Goal: Complete application form

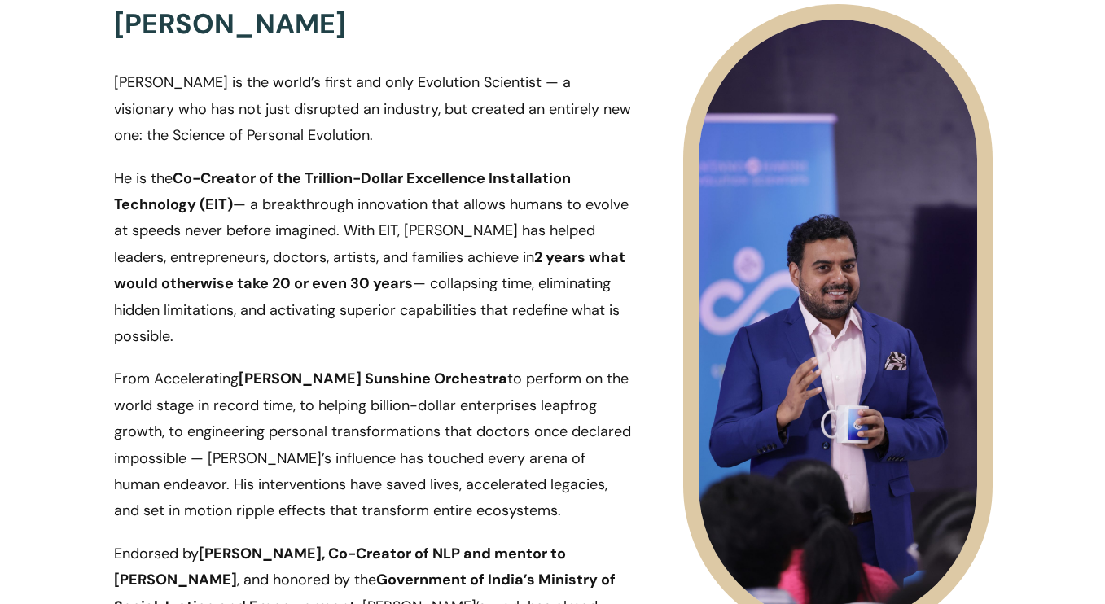
scroll to position [1877, 0]
drag, startPoint x: 279, startPoint y: 81, endPoint x: 397, endPoint y: 126, distance: 126.3
click at [397, 126] on p "[PERSON_NAME] is the world’s first and only Evolution Scientist — a visionary w…" at bounding box center [373, 115] width 518 height 95
click at [383, 128] on p "[PERSON_NAME] is the world’s first and only Evolution Scientist — a visionary w…" at bounding box center [373, 115] width 518 height 95
drag, startPoint x: 292, startPoint y: 105, endPoint x: 379, endPoint y: 137, distance: 92.7
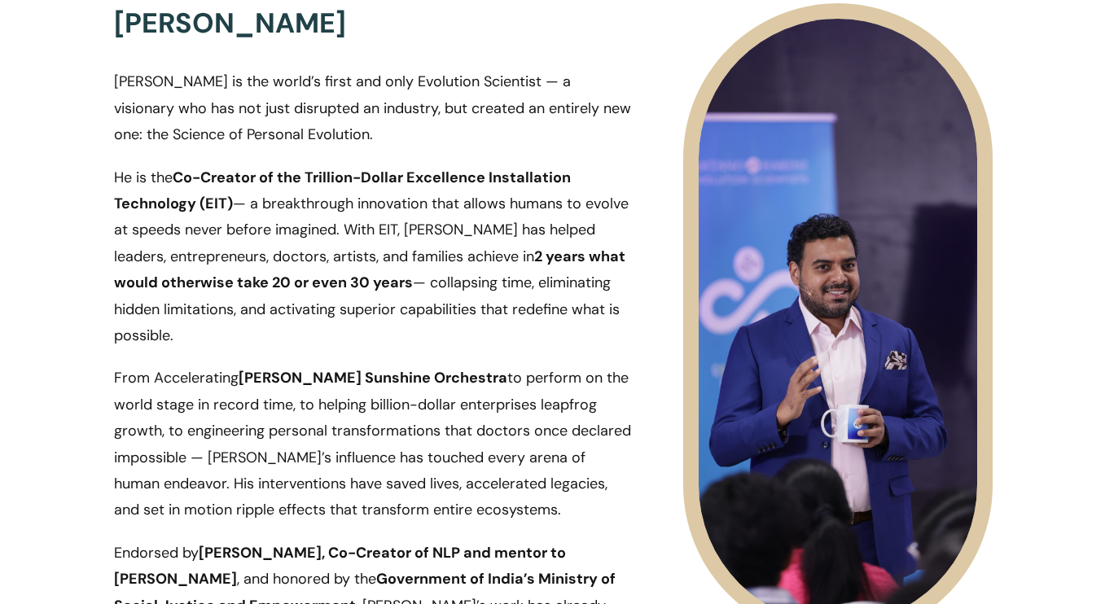
click at [379, 137] on p "[PERSON_NAME] is the world’s first and only Evolution Scientist — a visionary w…" at bounding box center [373, 115] width 518 height 95
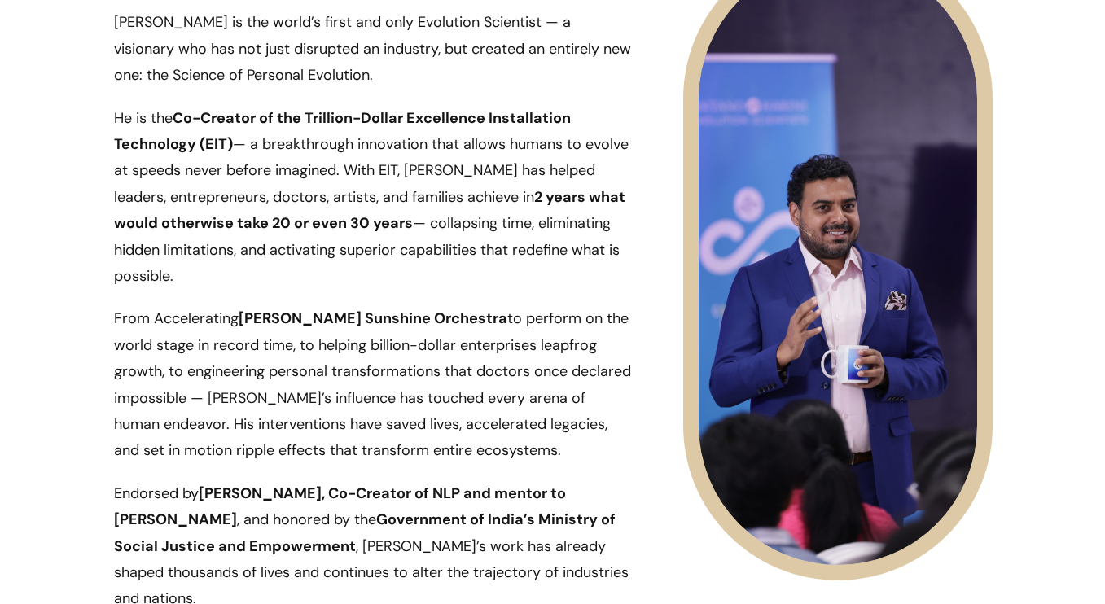
scroll to position [1935, 0]
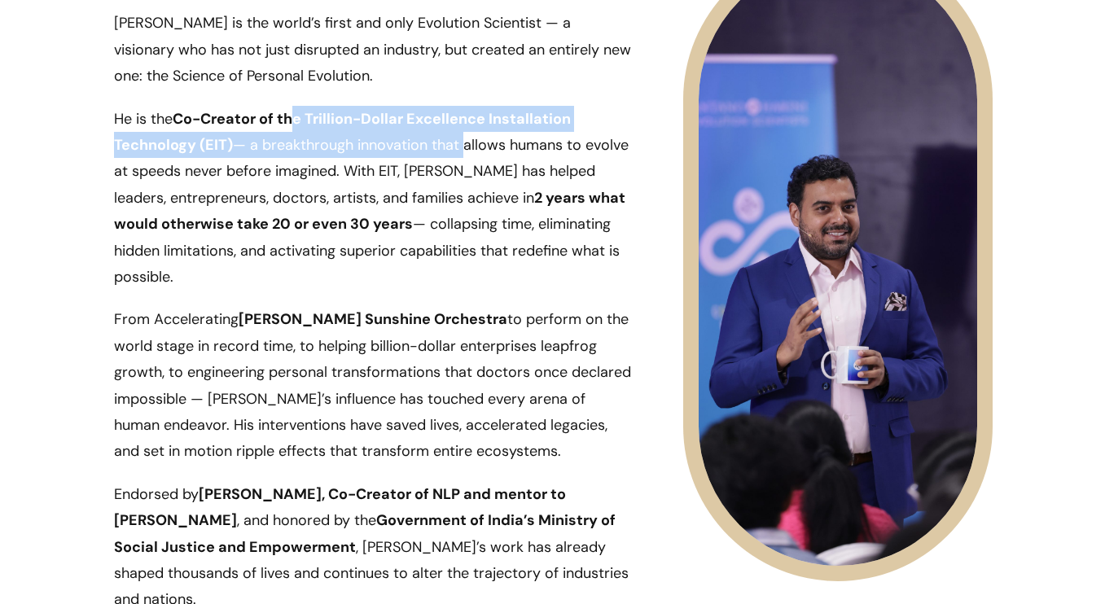
drag, startPoint x: 297, startPoint y: 121, endPoint x: 463, endPoint y: 147, distance: 168.1
click at [463, 147] on p "He is the Co-Creator of the Trillion-Dollar Excellence Installation Technology …" at bounding box center [373, 206] width 518 height 201
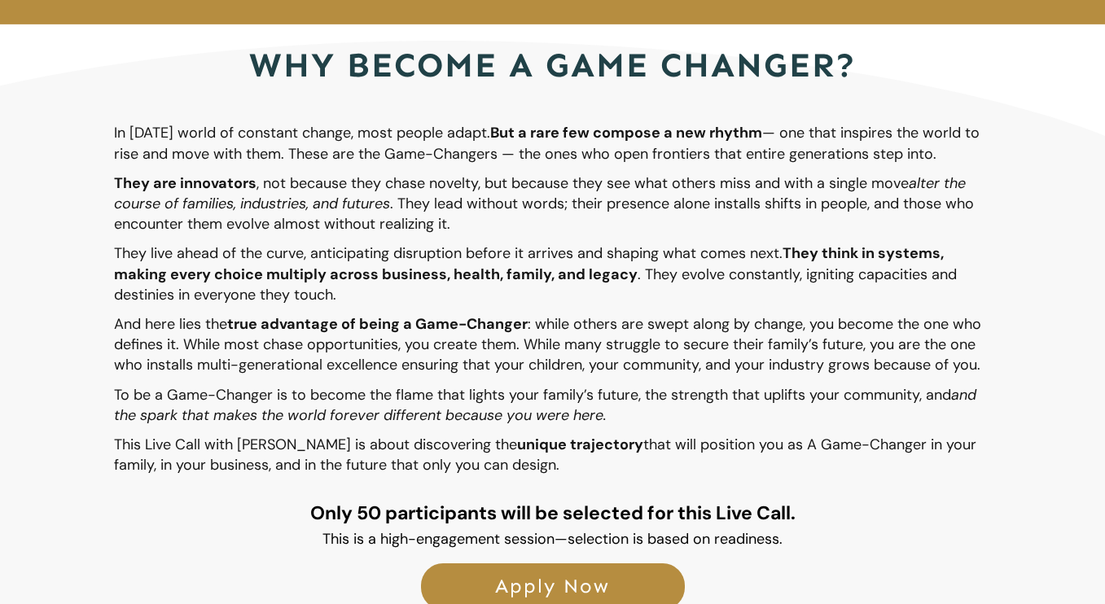
scroll to position [3143, 0]
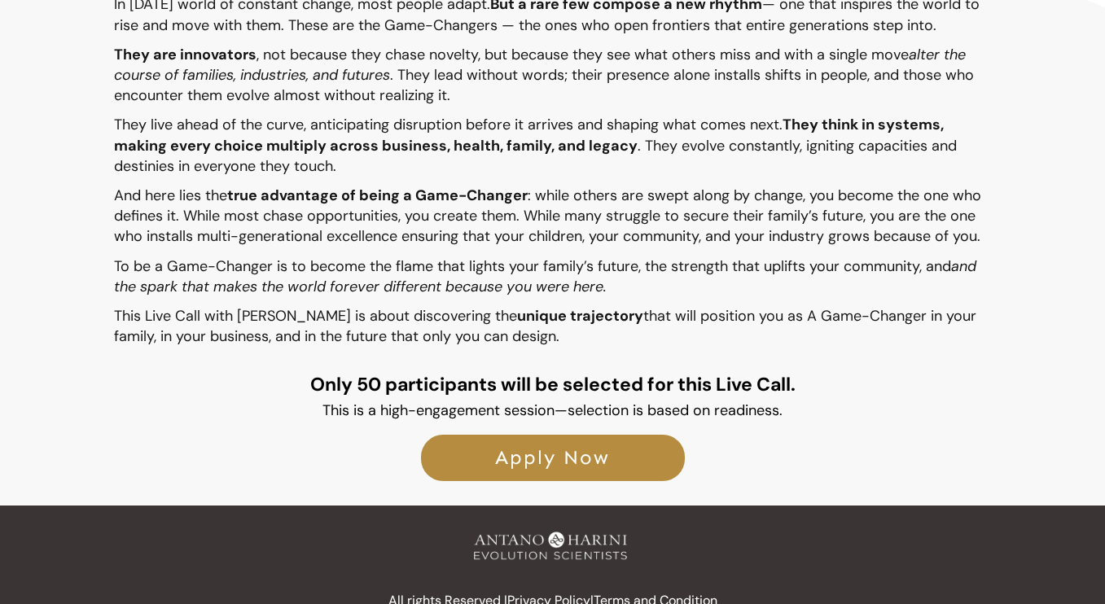
click at [561, 446] on span "Apply Now" at bounding box center [553, 458] width 228 height 24
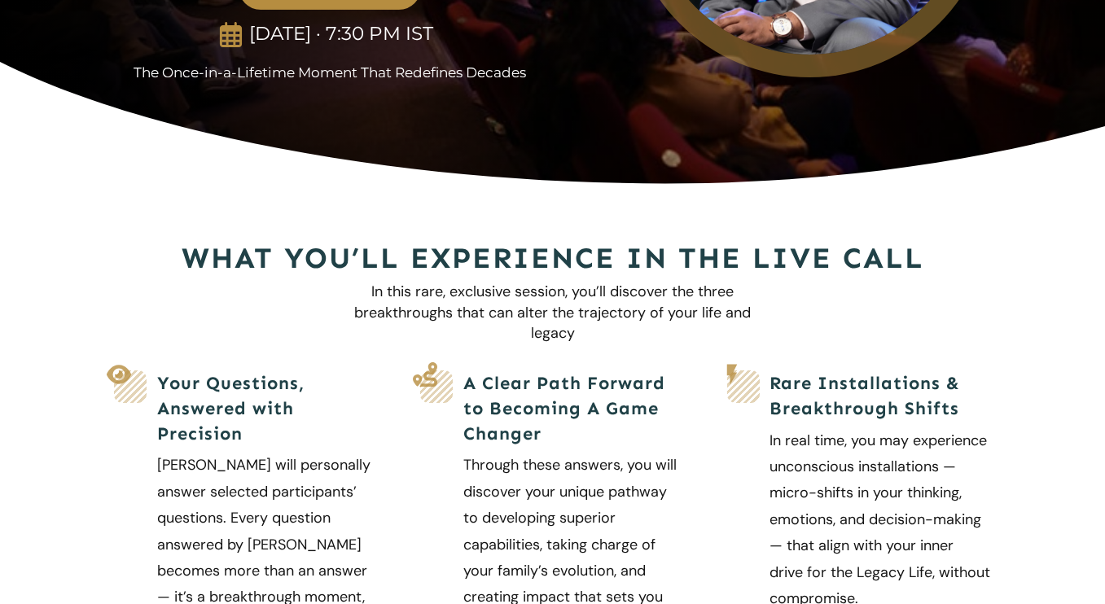
scroll to position [0, 0]
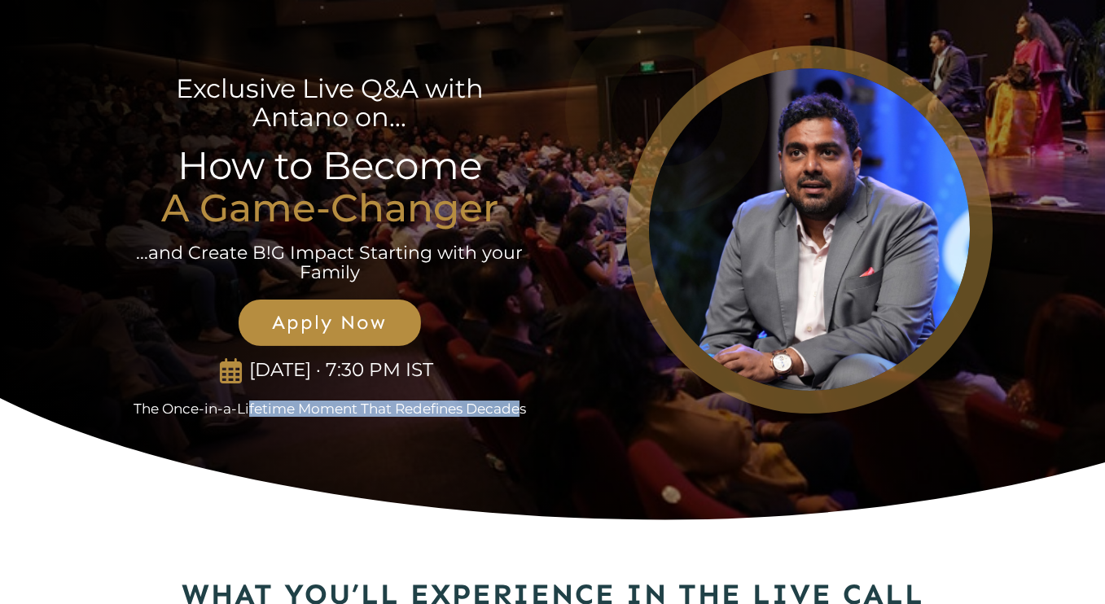
drag, startPoint x: 247, startPoint y: 410, endPoint x: 523, endPoint y: 412, distance: 276.0
click at [523, 412] on p "The Once-in-a-Lifetime Moment That Redefines Decades" at bounding box center [330, 409] width 432 height 16
click at [379, 251] on p "...and Create B!G Impact Starting with your Family" at bounding box center [329, 262] width 390 height 39
